Goal: Information Seeking & Learning: Learn about a topic

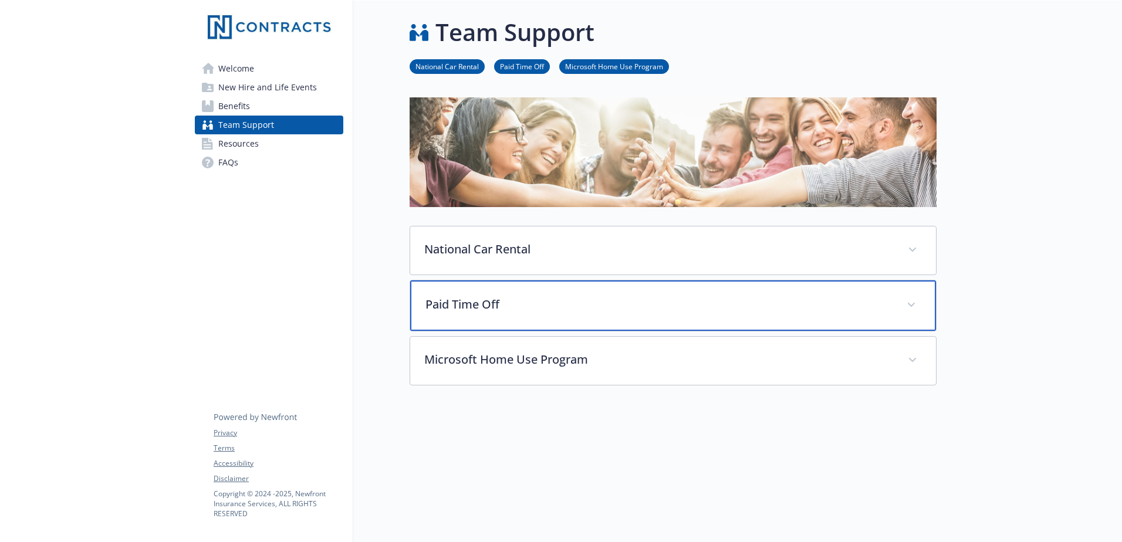
click at [548, 314] on div "Paid Time Off" at bounding box center [673, 306] width 526 height 50
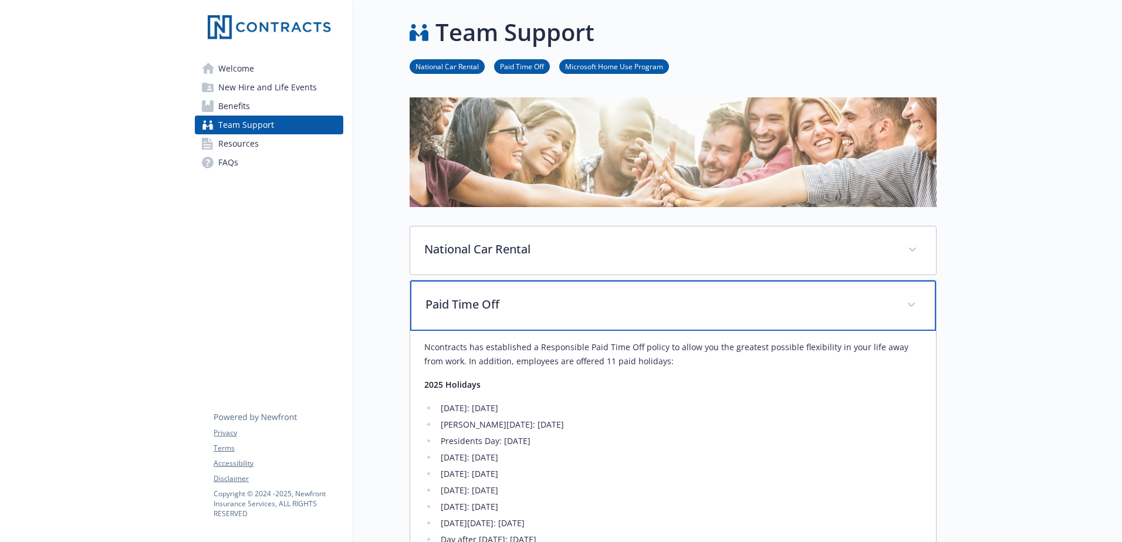
scroll to position [176, 0]
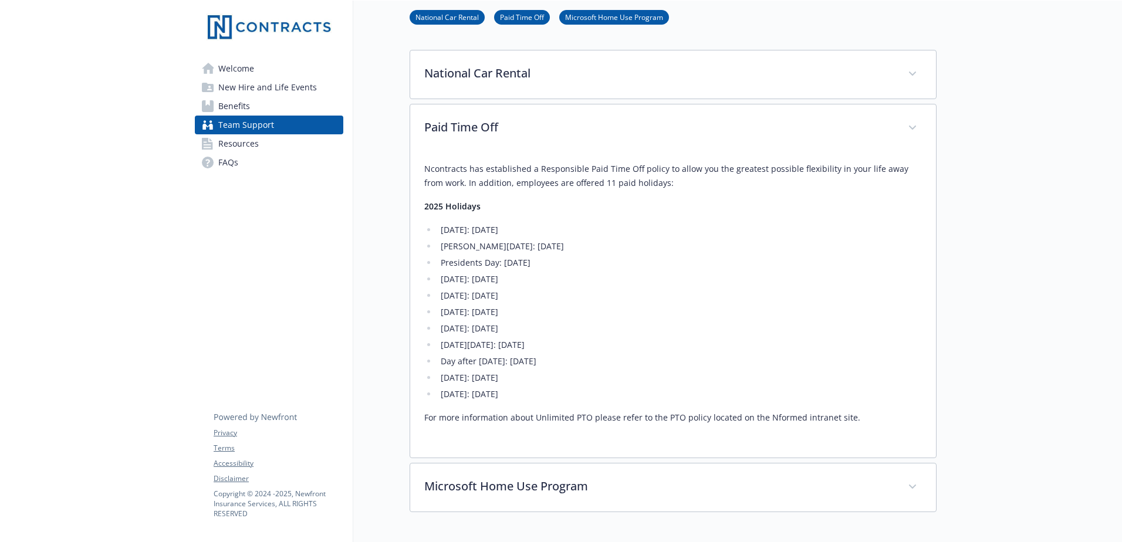
drag, startPoint x: 453, startPoint y: 350, endPoint x: 613, endPoint y: 362, distance: 160.6
click at [613, 362] on ul "[DATE]: [DATE] [PERSON_NAME][DATE]: [DATE] Presidents Day: [DATE] [DATE]: [DATE…" at bounding box center [673, 312] width 498 height 178
drag, startPoint x: 613, startPoint y: 362, endPoint x: 477, endPoint y: 345, distance: 137.8
click at [539, 347] on li "[DATE][DATE]: [DATE]" at bounding box center [679, 345] width 485 height 14
click at [448, 345] on li "[DATE][DATE]: [DATE]" at bounding box center [679, 345] width 485 height 14
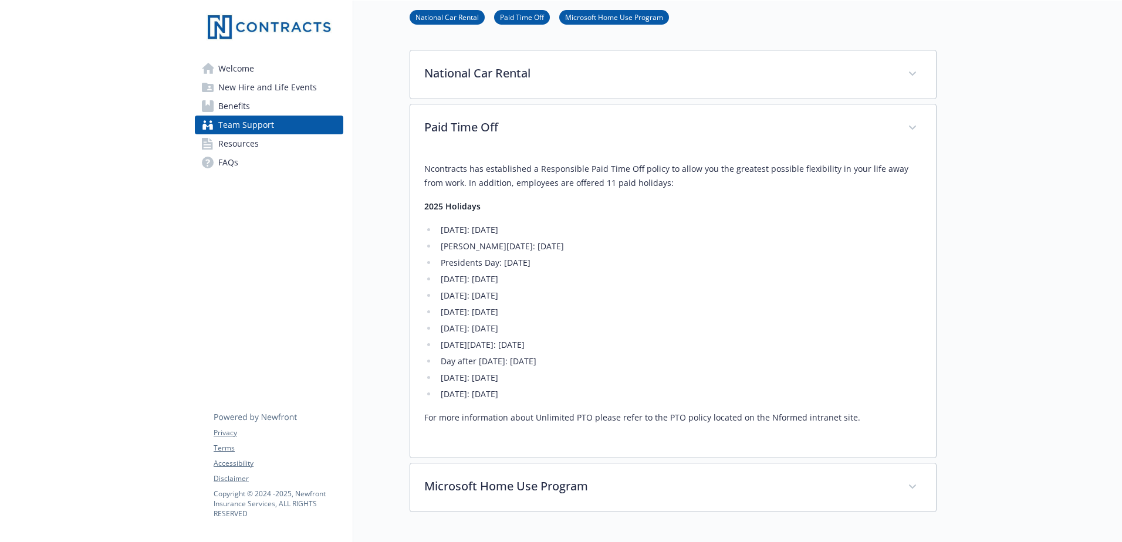
click at [443, 345] on li "[DATE][DATE]: [DATE]" at bounding box center [679, 345] width 485 height 14
drag, startPoint x: 440, startPoint y: 345, endPoint x: 595, endPoint y: 368, distance: 156.1
click at [595, 368] on ul "[DATE]: [DATE] [PERSON_NAME][DATE]: [DATE] Presidents Day: [DATE] [DATE]: [DATE…" at bounding box center [673, 312] width 498 height 178
drag, startPoint x: 595, startPoint y: 368, endPoint x: 676, endPoint y: 369, distance: 81.0
click at [676, 369] on li "Day after [DATE]: [DATE]" at bounding box center [679, 362] width 485 height 14
